Goal: Transaction & Acquisition: Purchase product/service

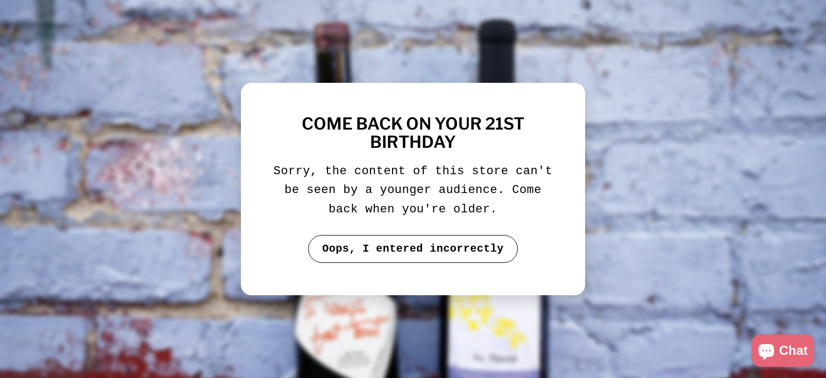
drag, startPoint x: 0, startPoint y: 0, endPoint x: 409, endPoint y: 250, distance: 479.0
click at [409, 250] on button "Oops, I entered incorrectly" at bounding box center [413, 249] width 210 height 28
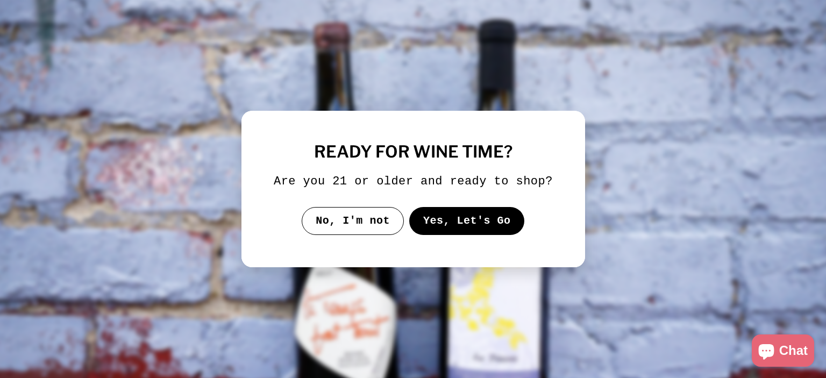
click at [485, 228] on button "Yes, Let's Go" at bounding box center [467, 221] width 116 height 28
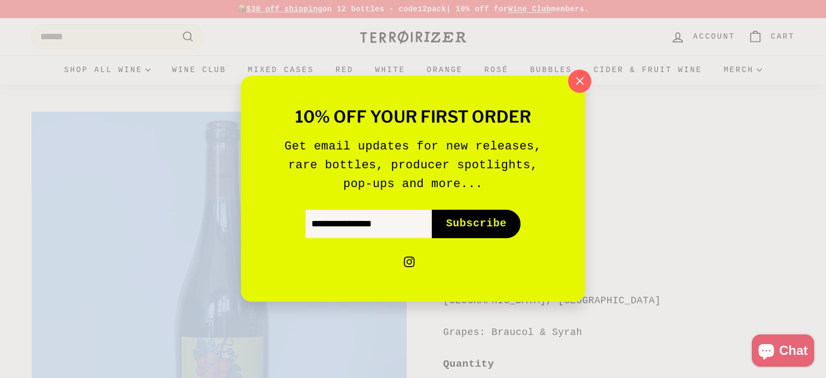
click at [579, 85] on icon "button" at bounding box center [580, 81] width 16 height 16
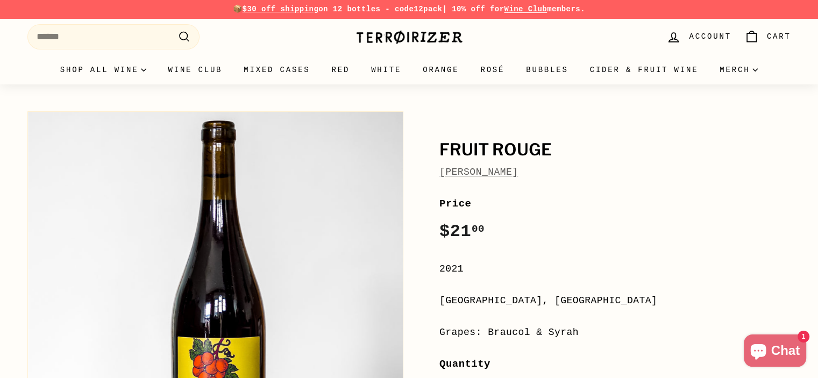
click at [583, 268] on div "2021" at bounding box center [615, 269] width 352 height 16
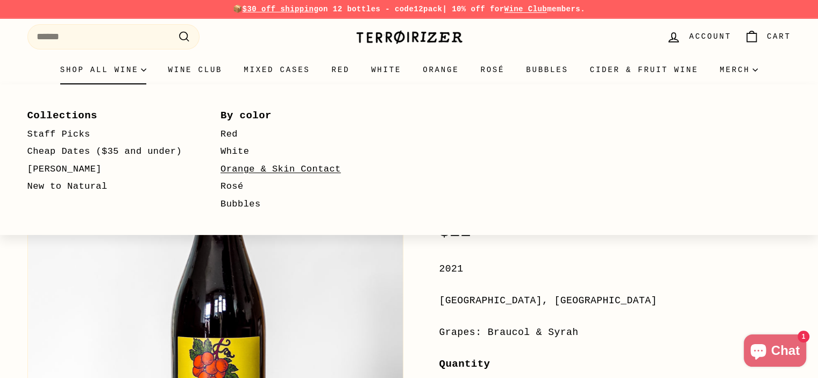
click at [261, 171] on link "Orange & Skin Contact" at bounding box center [302, 170] width 162 height 18
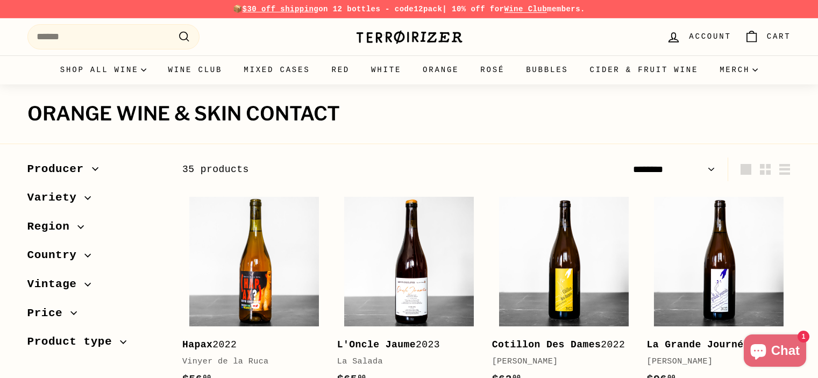
select select "******"
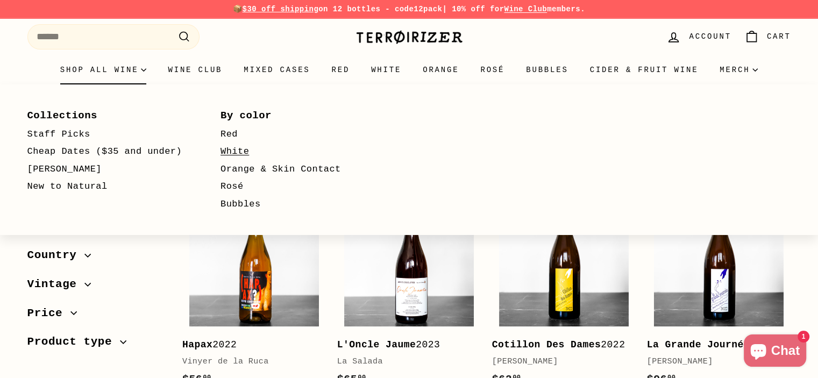
click at [226, 153] on link "White" at bounding box center [302, 152] width 162 height 18
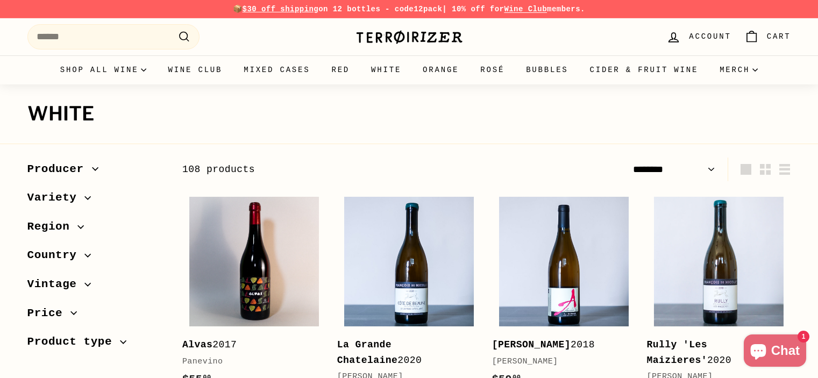
select select "******"
click at [85, 198] on icon "button" at bounding box center [88, 197] width 6 height 3
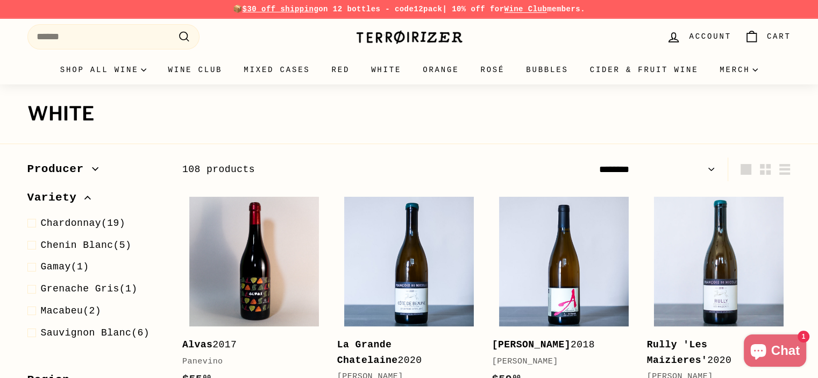
click at [84, 200] on icon "button" at bounding box center [87, 198] width 6 height 6
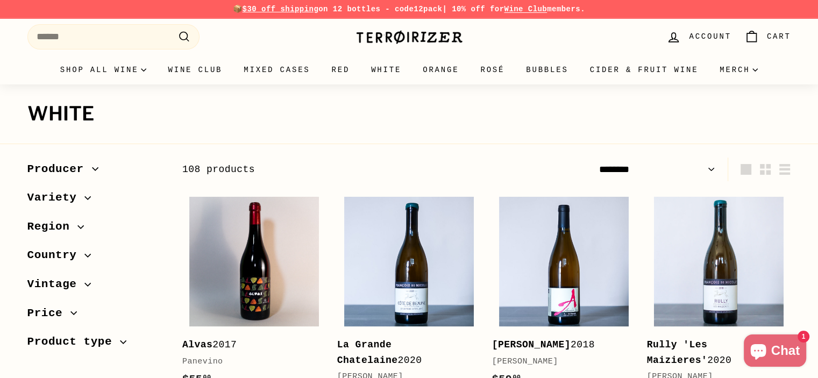
click at [77, 225] on icon "button" at bounding box center [80, 227] width 6 height 6
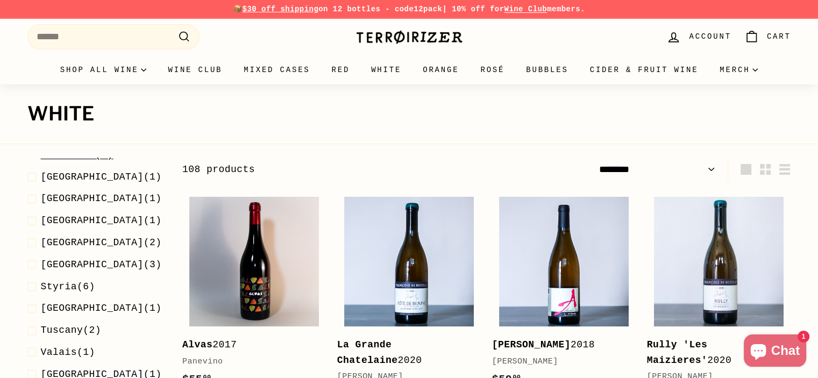
scroll to position [664, 0]
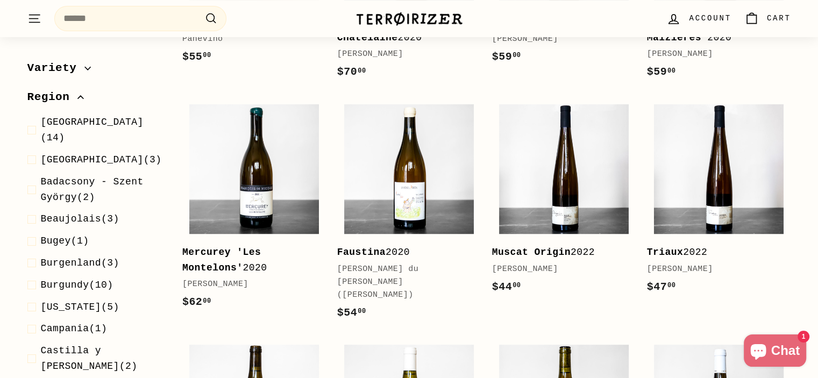
scroll to position [0, 0]
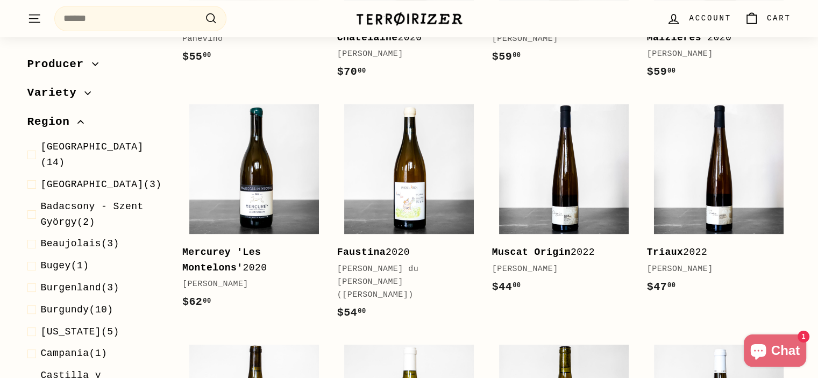
click at [70, 89] on span "Variety" at bounding box center [56, 93] width 58 height 18
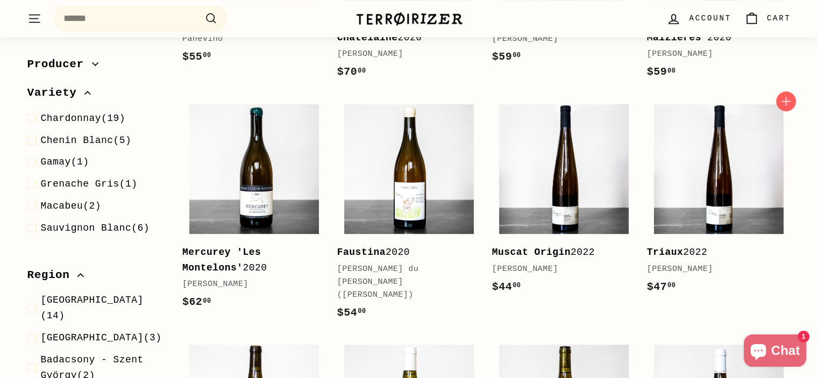
click at [785, 204] on link "Triaux 2022 Jean-Marc Dreyer $47 00 $47.00" at bounding box center [719, 201] width 144 height 209
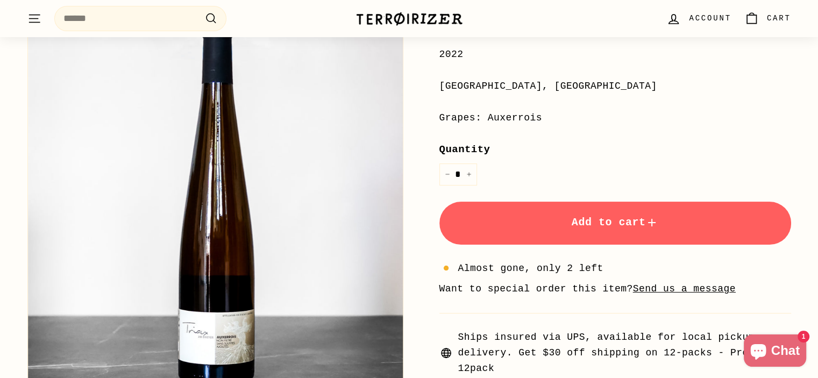
scroll to position [215, 0]
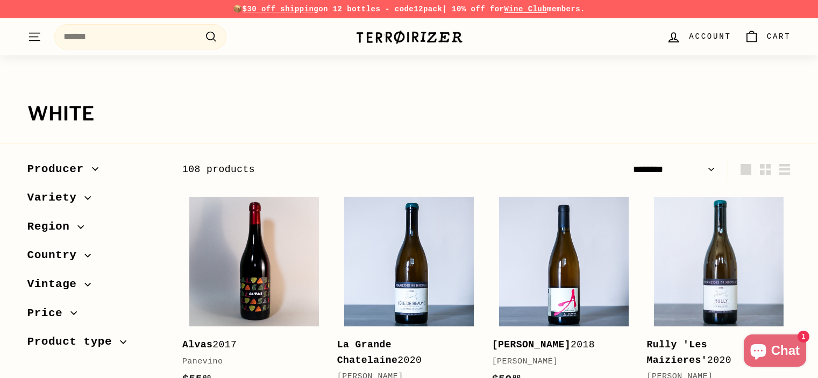
select select "******"
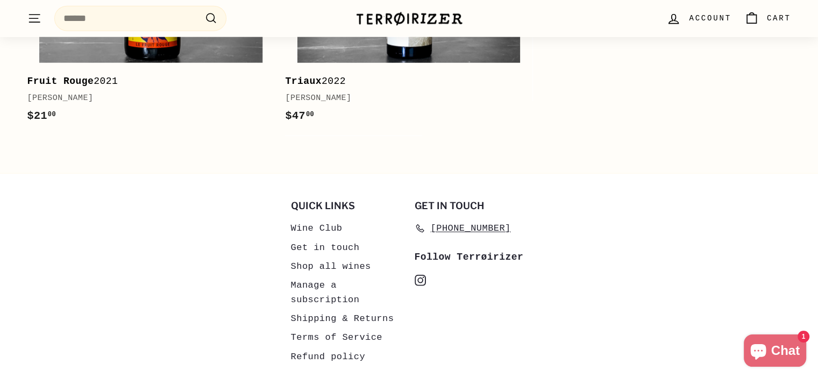
scroll to position [2806, 0]
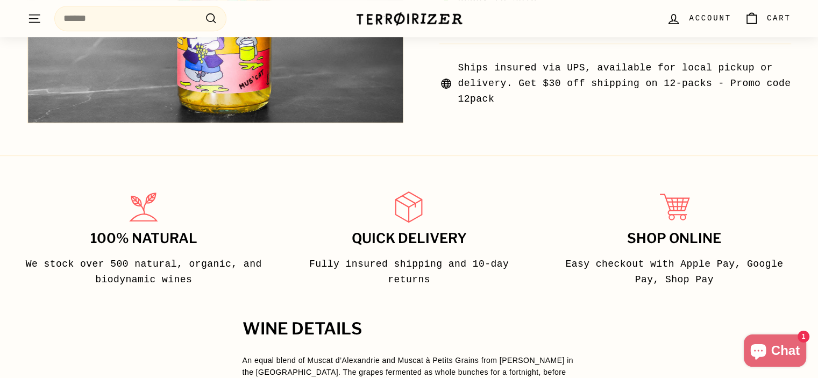
scroll to position [323, 0]
